Goal: Task Accomplishment & Management: Use online tool/utility

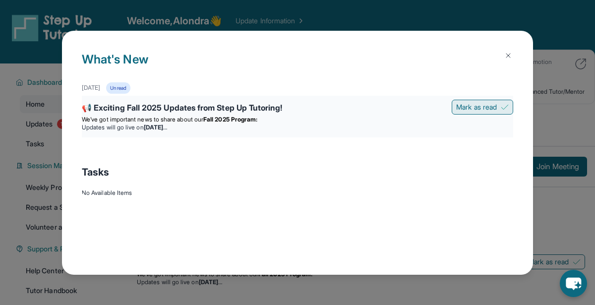
click at [493, 107] on span "Mark as read" at bounding box center [476, 107] width 41 height 10
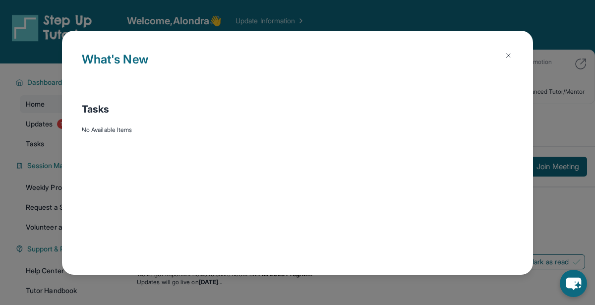
click at [506, 53] on img at bounding box center [509, 56] width 8 height 8
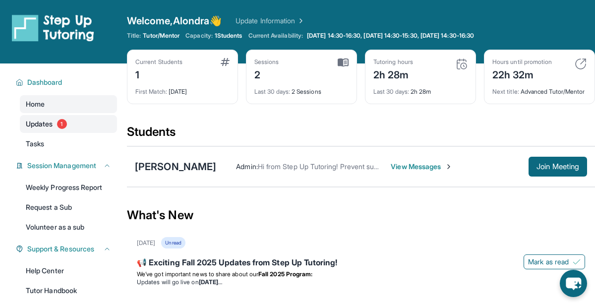
click at [76, 128] on link "Updates 1" at bounding box center [68, 124] width 97 height 18
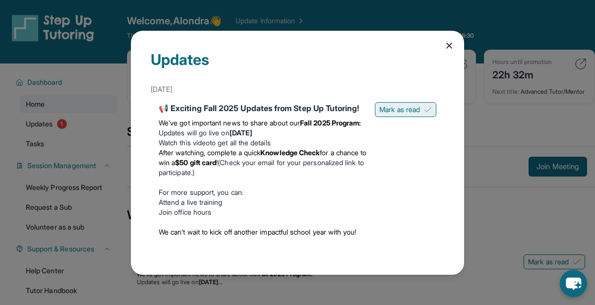
click at [416, 110] on span "Mark as read" at bounding box center [400, 110] width 41 height 10
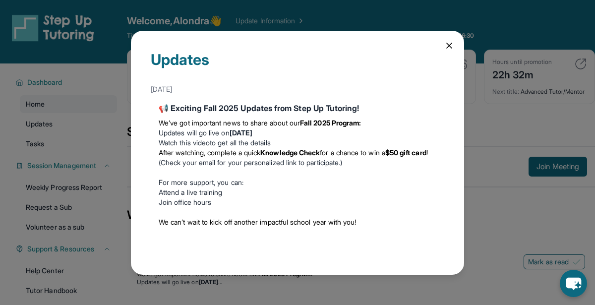
click at [451, 46] on icon at bounding box center [450, 46] width 10 height 10
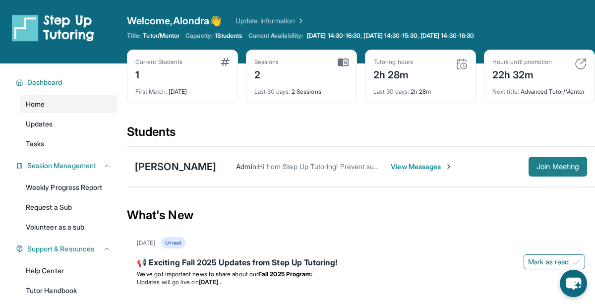
click at [546, 170] on span "Join Meeting" at bounding box center [558, 167] width 43 height 6
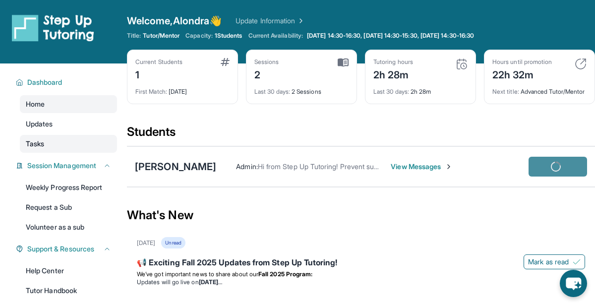
click at [22, 138] on link "Tasks" at bounding box center [68, 144] width 97 height 18
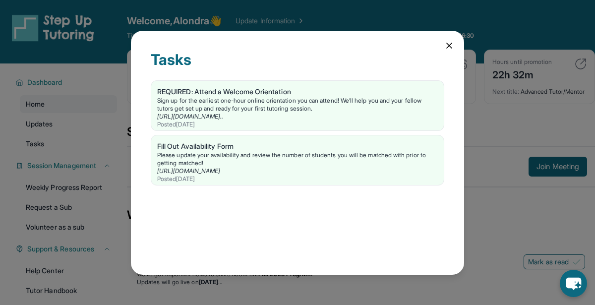
click at [448, 50] on div "Tasks REQUIRED: Attend a Welcome Orientation Sign up for the earliest one-hour …" at bounding box center [297, 153] width 333 height 244
